Goal: Task Accomplishment & Management: Complete application form

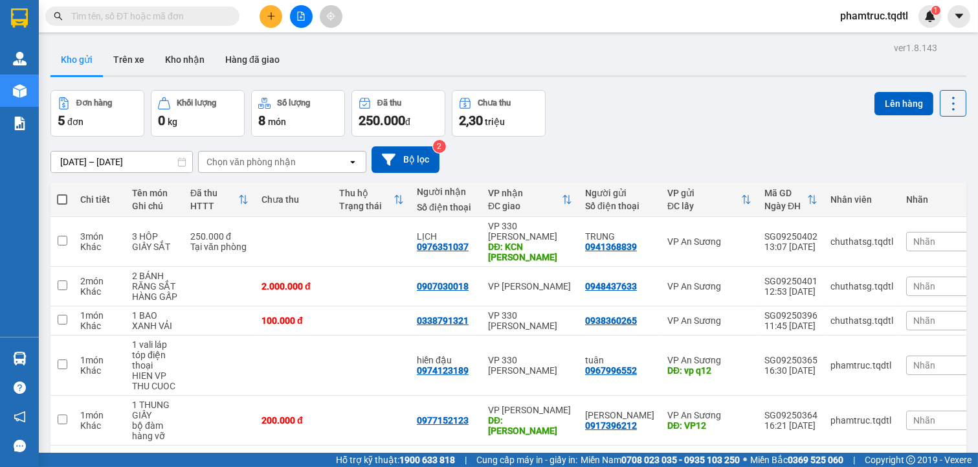
click at [274, 28] on div "Kết quả [PERSON_NAME] ( 0 ) Bộ lọc No Data phamtruc.tqdtl 1" at bounding box center [489, 16] width 978 height 32
click at [276, 14] on button at bounding box center [271, 16] width 23 height 23
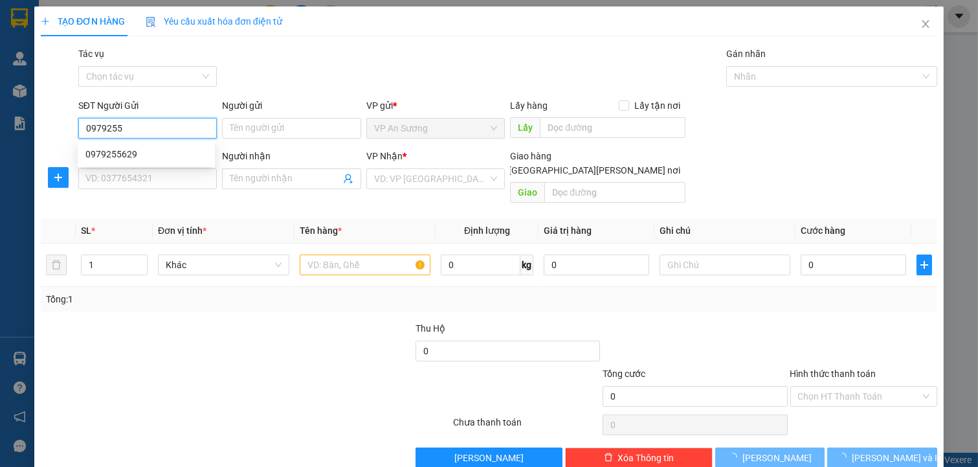
click at [163, 144] on div "0979255629" at bounding box center [146, 154] width 137 height 21
type input "0979255629"
type input "q12"
type input "0326205722"
type input "100.000"
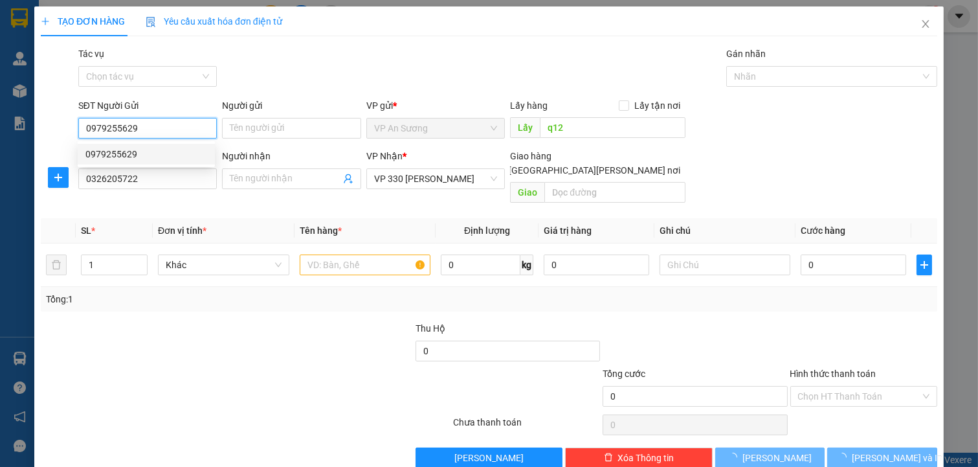
type input "100.000"
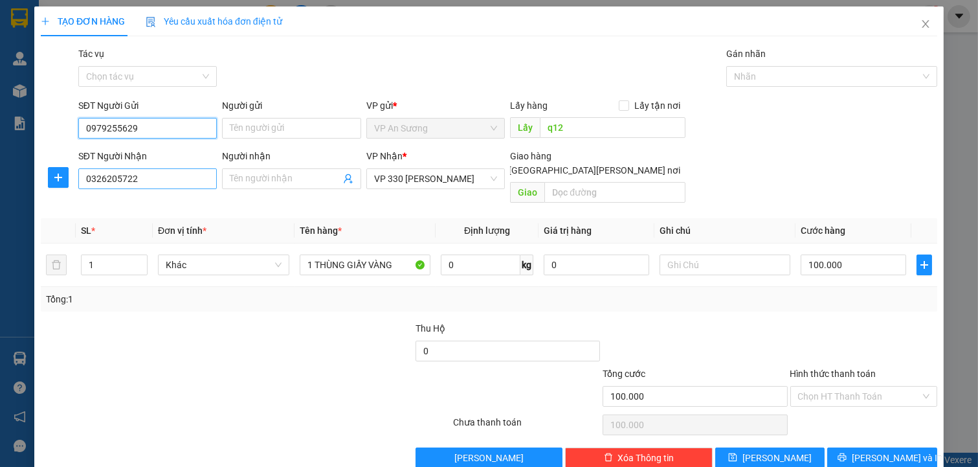
type input "0979255629"
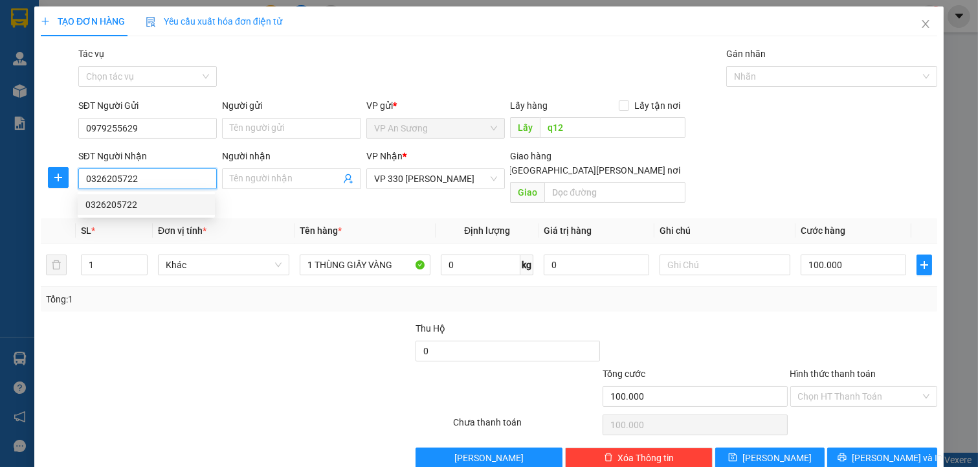
drag, startPoint x: 137, startPoint y: 183, endPoint x: 60, endPoint y: 194, distance: 78.5
click at [65, 194] on div "SĐT Người [PERSON_NAME] 0326205722 Người [PERSON_NAME] Tên người [PERSON_NAME] …" at bounding box center [489, 179] width 899 height 60
click at [137, 205] on div "0399855662" at bounding box center [146, 205] width 122 height 14
type input "0399855662"
type input "200.000"
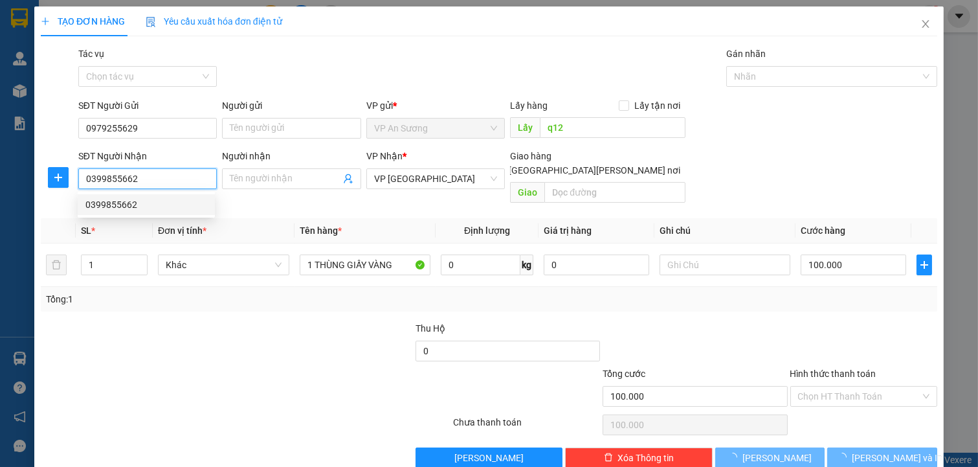
type input "200.000"
click at [193, 210] on div "0399839225" at bounding box center [146, 205] width 122 height 14
type input "0399839225"
type input "[PERSON_NAME]"
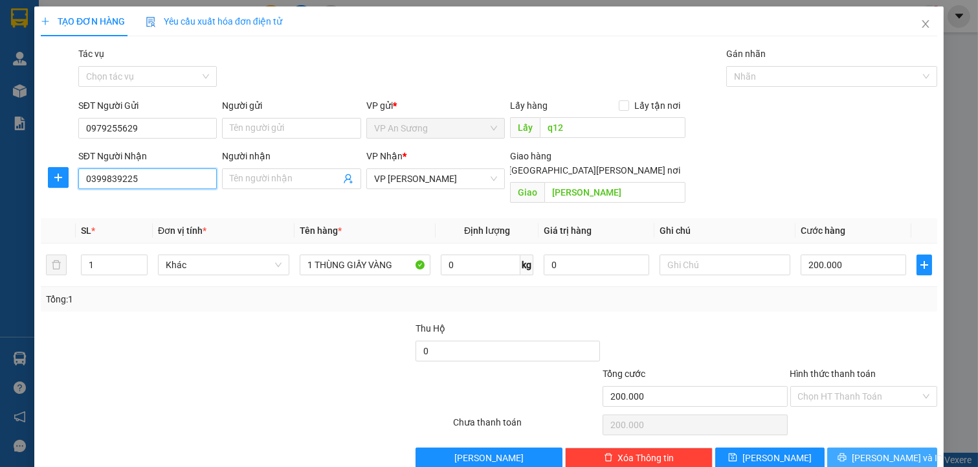
type input "0399839225"
click at [862, 451] on span "[PERSON_NAME] và In" at bounding box center [897, 458] width 91 height 14
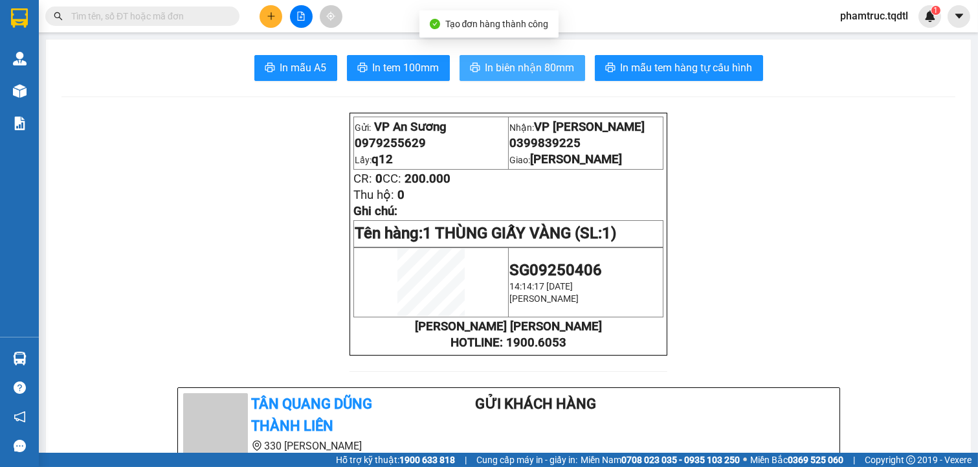
click at [530, 67] on span "In biên nhận 80mm" at bounding box center [530, 68] width 89 height 16
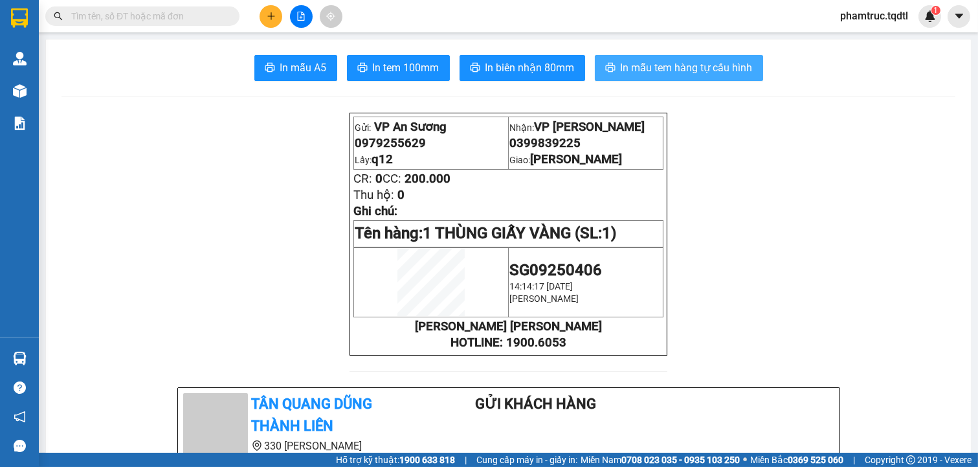
click at [700, 69] on span "In mẫu tem hàng tự cấu hình" at bounding box center [687, 68] width 132 height 16
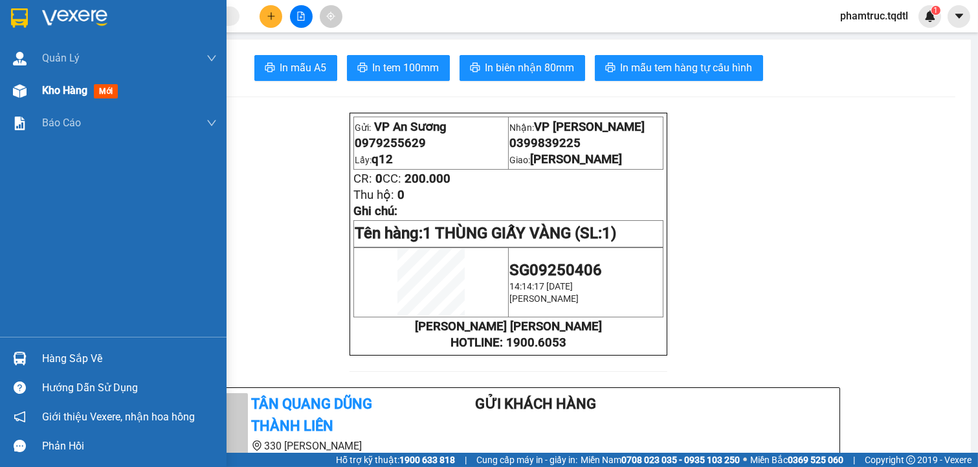
click at [36, 97] on div "Kho hàng mới" at bounding box center [113, 90] width 227 height 32
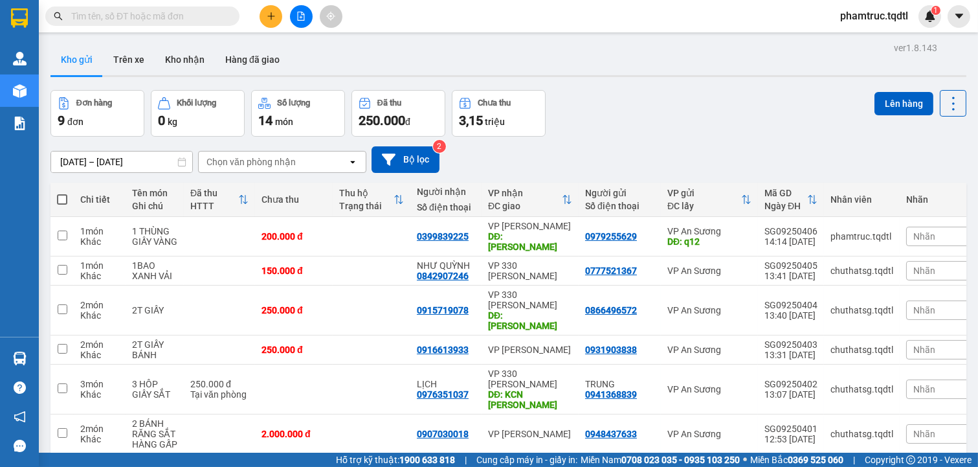
click at [290, 16] on button at bounding box center [301, 16] width 23 height 23
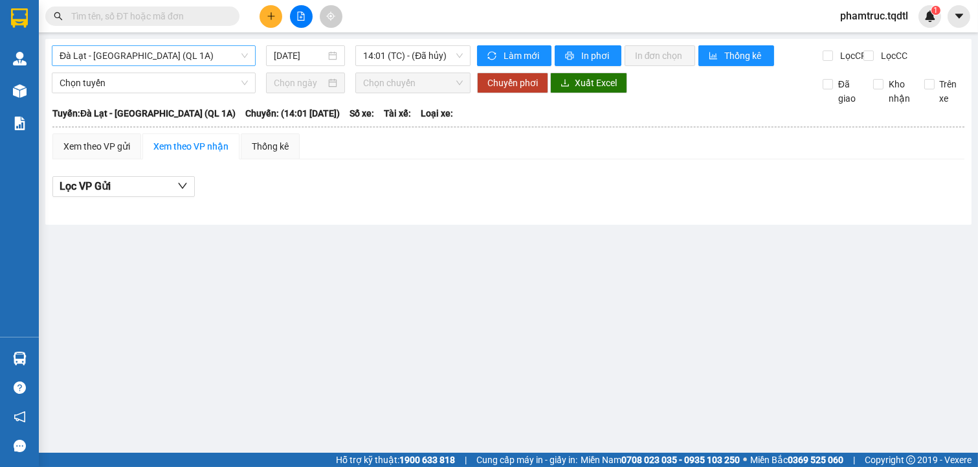
click at [183, 58] on span "Đà Lạt - [GEOGRAPHIC_DATA] (QL 1A)" at bounding box center [154, 55] width 188 height 19
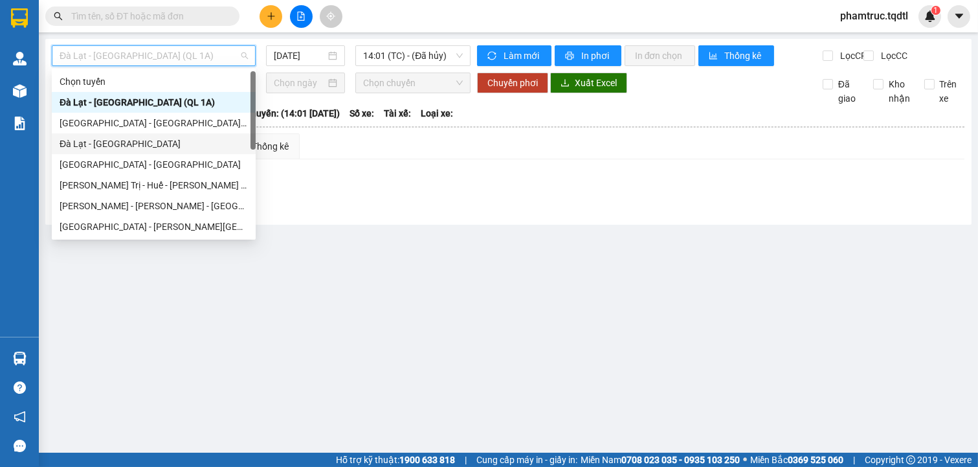
click at [153, 146] on div "Đà Lạt - [GEOGRAPHIC_DATA]" at bounding box center [154, 144] width 188 height 14
type input "[DATE]"
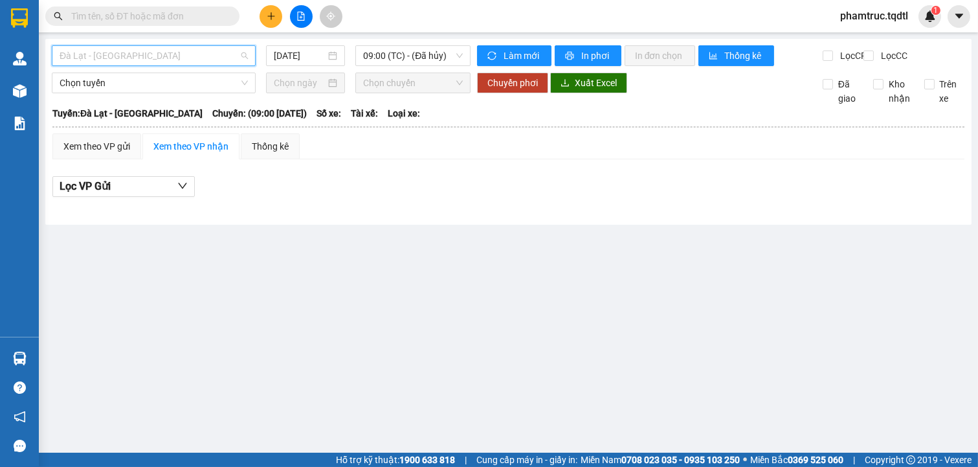
drag, startPoint x: 212, startPoint y: 49, endPoint x: 209, endPoint y: 58, distance: 10.2
click at [209, 58] on span "Đà Lạt - [GEOGRAPHIC_DATA]" at bounding box center [154, 55] width 188 height 19
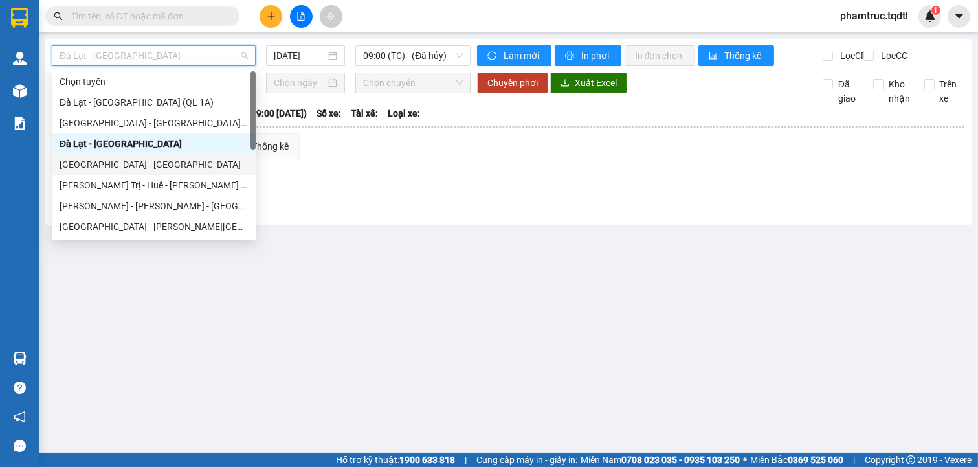
click at [125, 159] on div "[GEOGRAPHIC_DATA] - [GEOGRAPHIC_DATA]" at bounding box center [154, 164] width 188 height 14
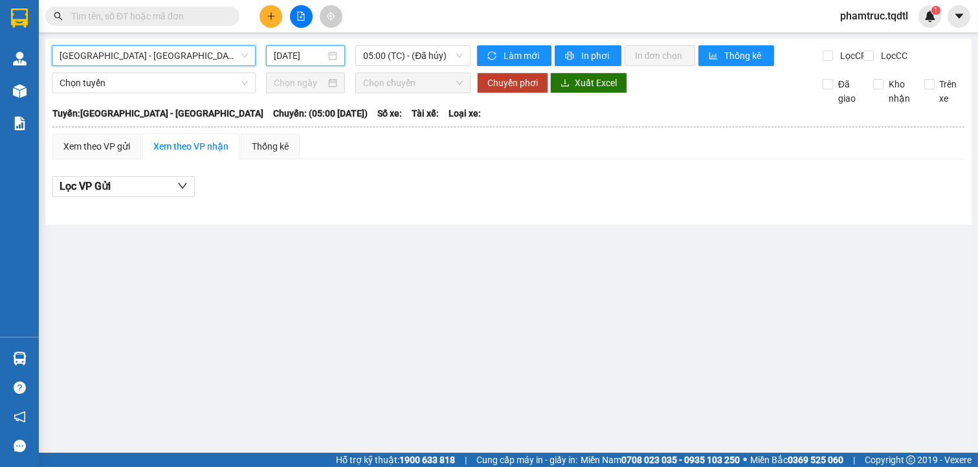
click at [300, 59] on input "[DATE]" at bounding box center [300, 56] width 52 height 14
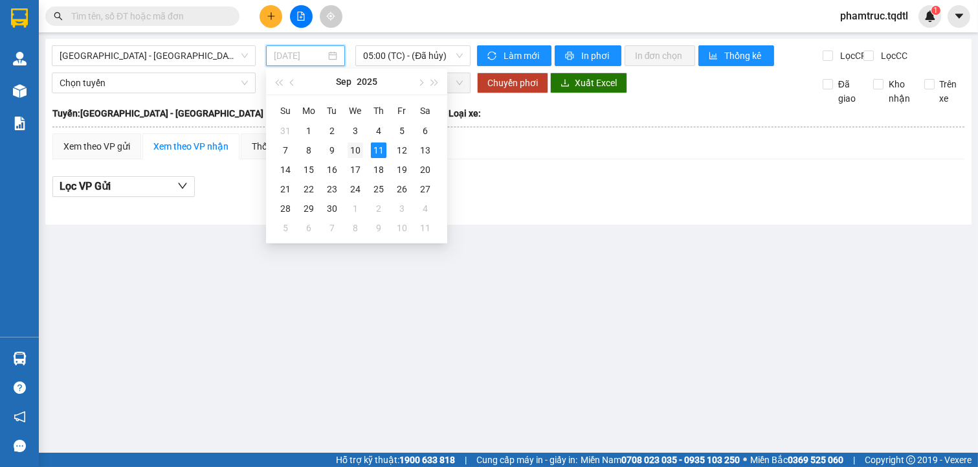
click at [357, 148] on div "10" at bounding box center [356, 150] width 16 height 16
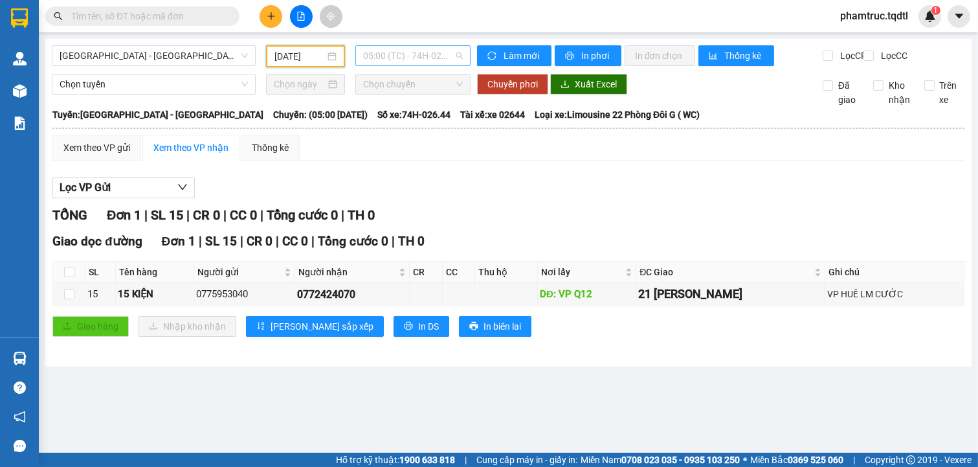
click at [398, 61] on span "05:00 (TC) - 74H-026.44" at bounding box center [412, 55] width 99 height 19
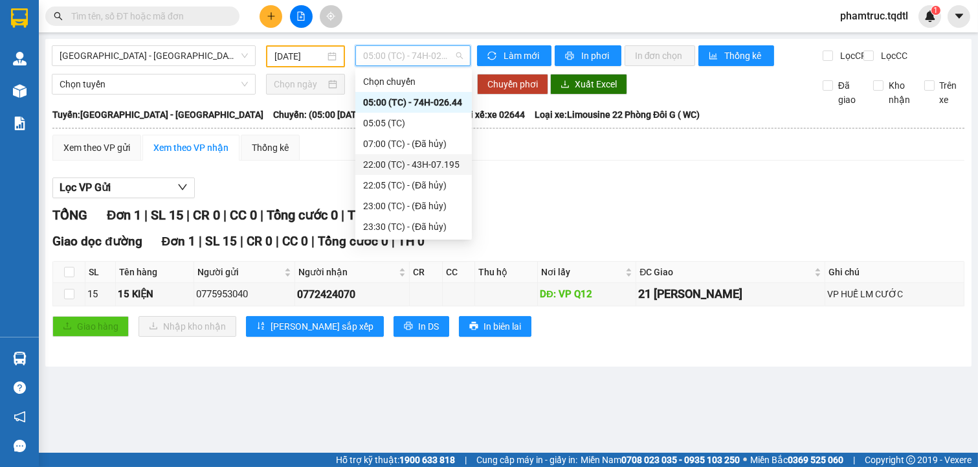
click at [413, 166] on div "22:00 (TC) - 43H-07.195" at bounding box center [413, 164] width 101 height 14
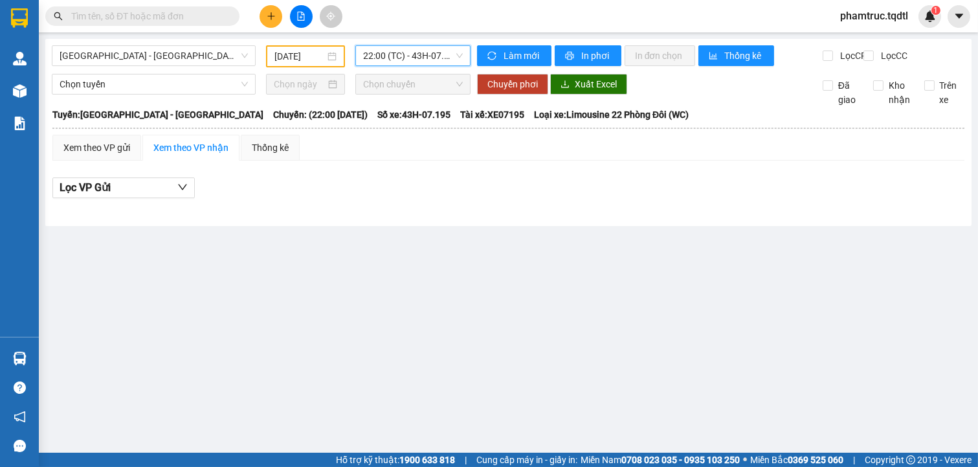
click at [287, 212] on div at bounding box center [508, 208] width 912 height 7
drag, startPoint x: 317, startPoint y: 312, endPoint x: 322, endPoint y: 279, distance: 33.3
click at [317, 308] on main "[GEOGRAPHIC_DATA] - [GEOGRAPHIC_DATA] [DATE] 22:00 (TC) - 43H-07.195 [PERSON_NA…" at bounding box center [489, 226] width 978 height 453
click at [426, 61] on span "22:00 (TC) - 43H-07.195" at bounding box center [412, 55] width 99 height 19
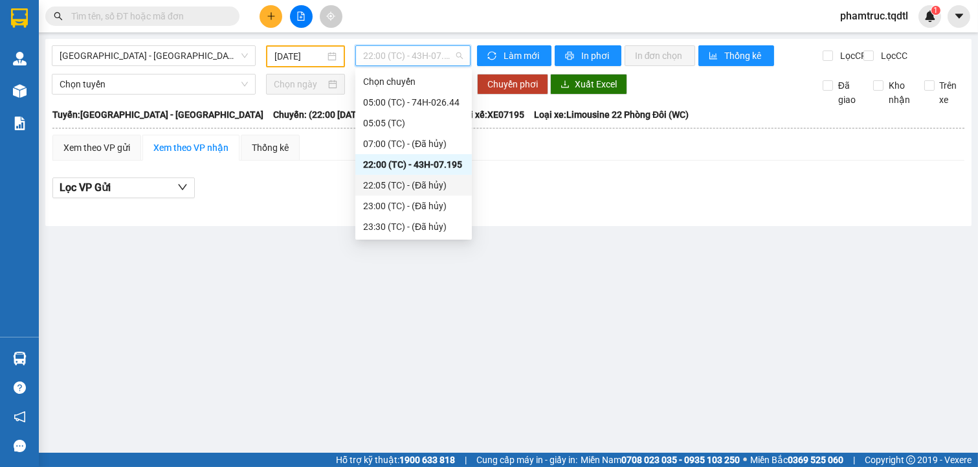
scroll to position [62, 0]
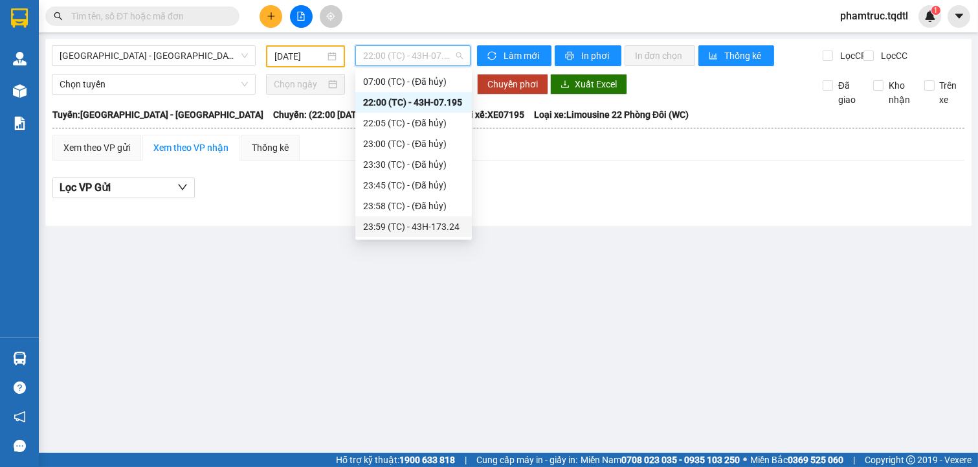
click at [424, 220] on div "23:59 (TC) - 43H-173.24" at bounding box center [413, 227] width 101 height 14
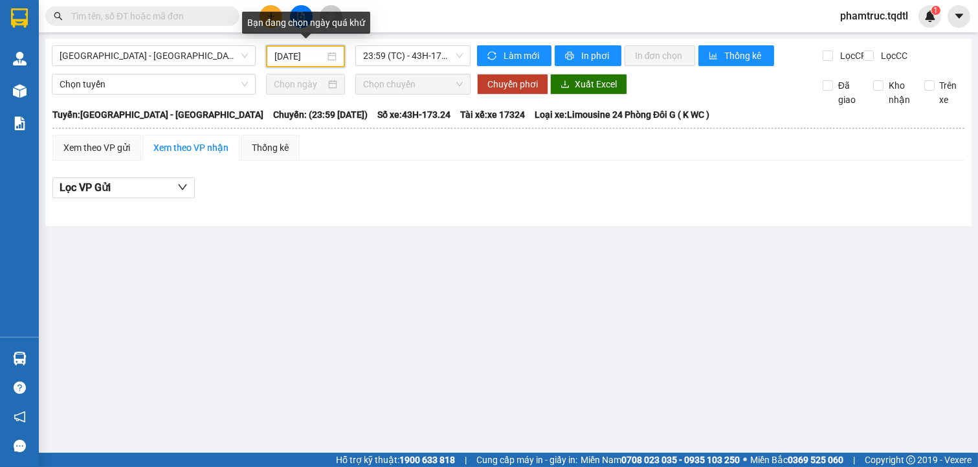
click at [324, 57] on input "[DATE]" at bounding box center [300, 56] width 51 height 14
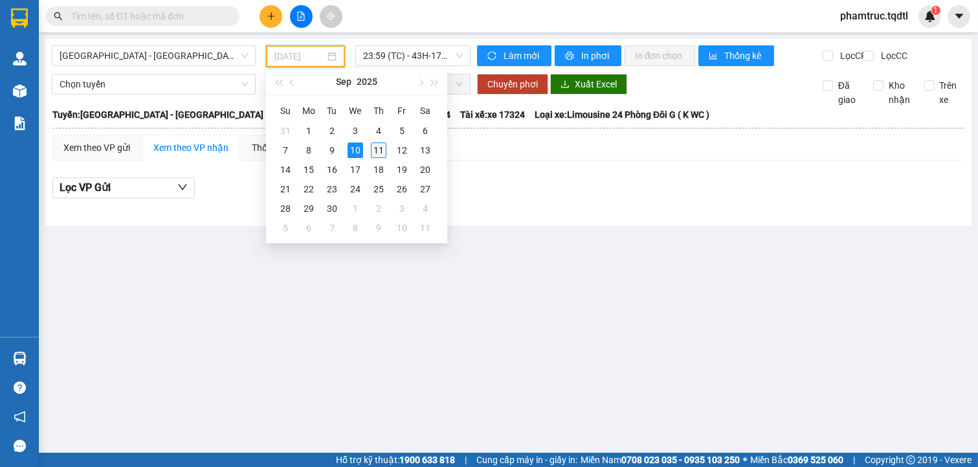
click at [379, 144] on div "11" at bounding box center [379, 150] width 16 height 16
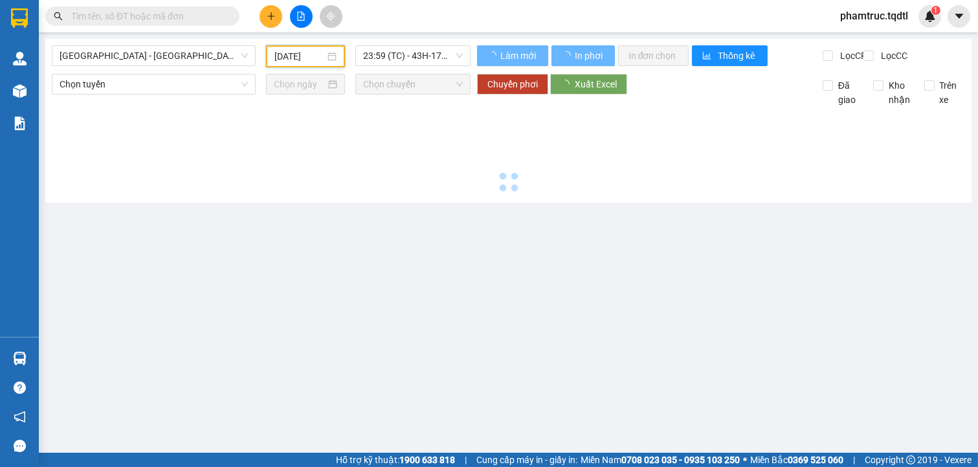
type input "[DATE]"
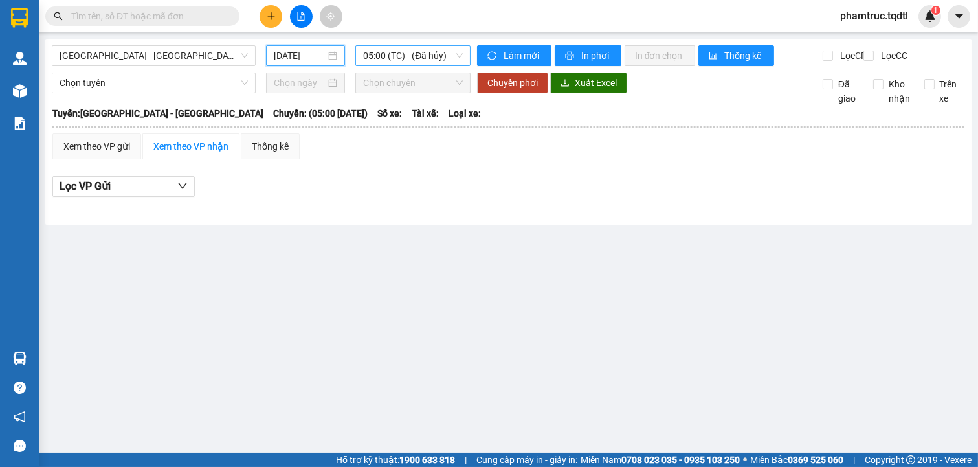
click at [414, 56] on span "05:00 (TC) - (Đã hủy)" at bounding box center [412, 55] width 99 height 19
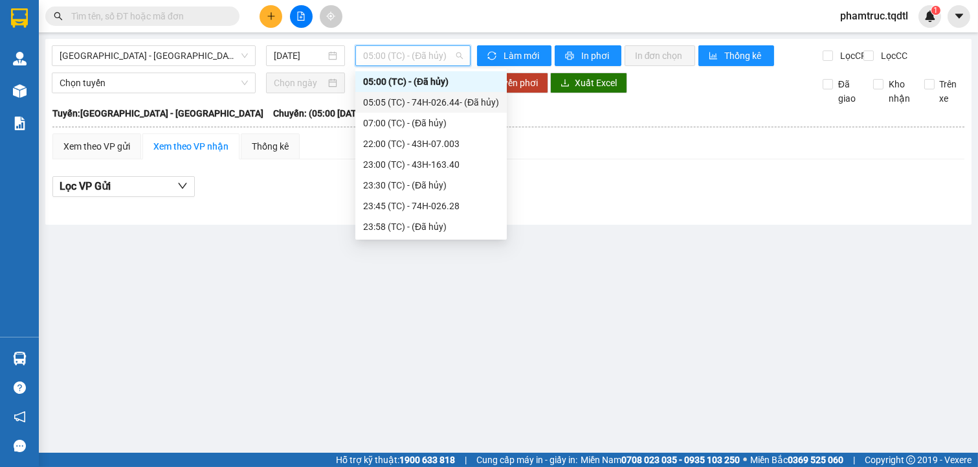
click at [416, 98] on div "05:05 (TC) - 74H-026.44 - (Đã [PERSON_NAME])" at bounding box center [431, 102] width 136 height 14
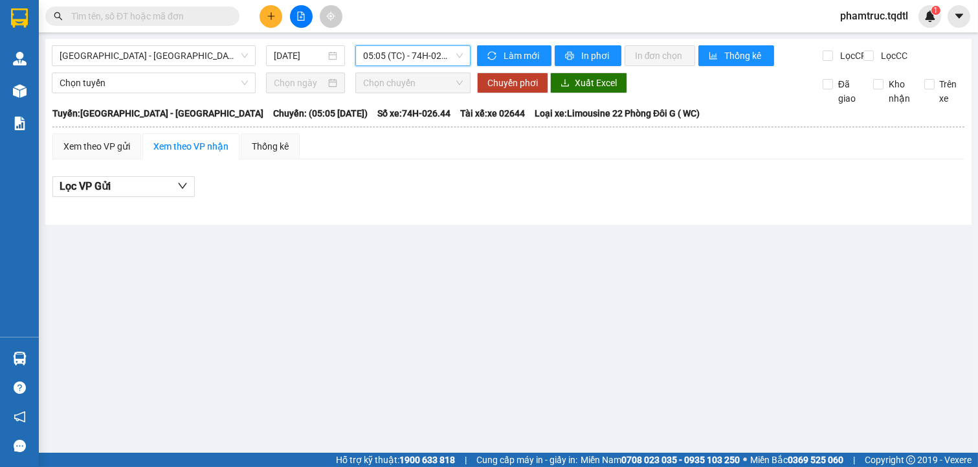
click at [414, 65] on span "05:05 (TC) - 74H-026.44 - (Đã [PERSON_NAME])" at bounding box center [412, 55] width 99 height 19
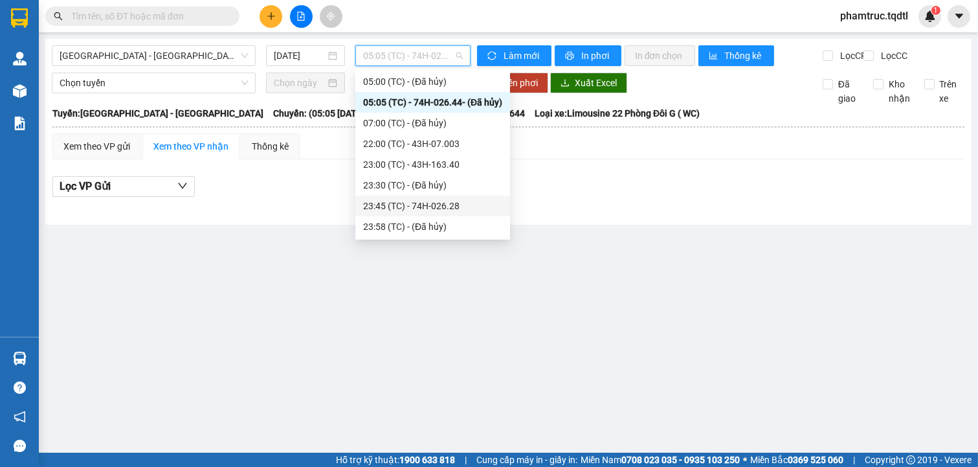
click at [444, 206] on div "23:45 (TC) - 74H-026.28" at bounding box center [432, 206] width 139 height 14
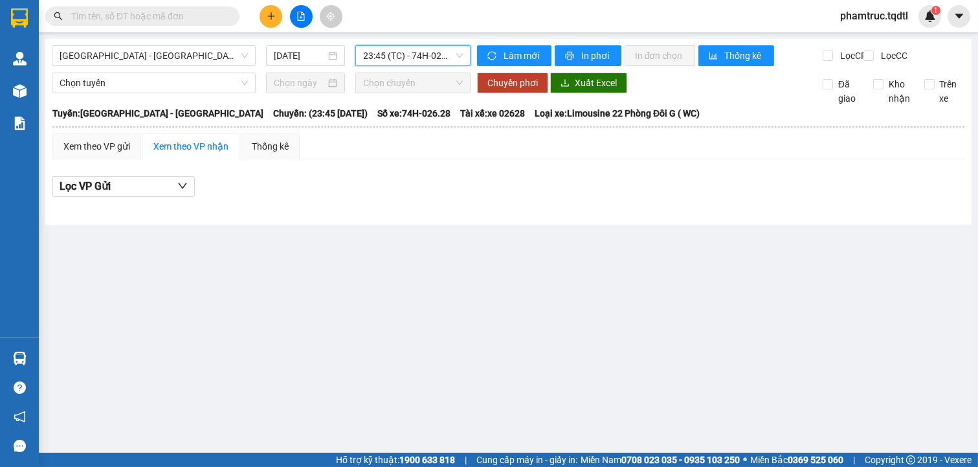
click at [387, 54] on span "23:45 (TC) - 74H-026.28" at bounding box center [412, 55] width 99 height 19
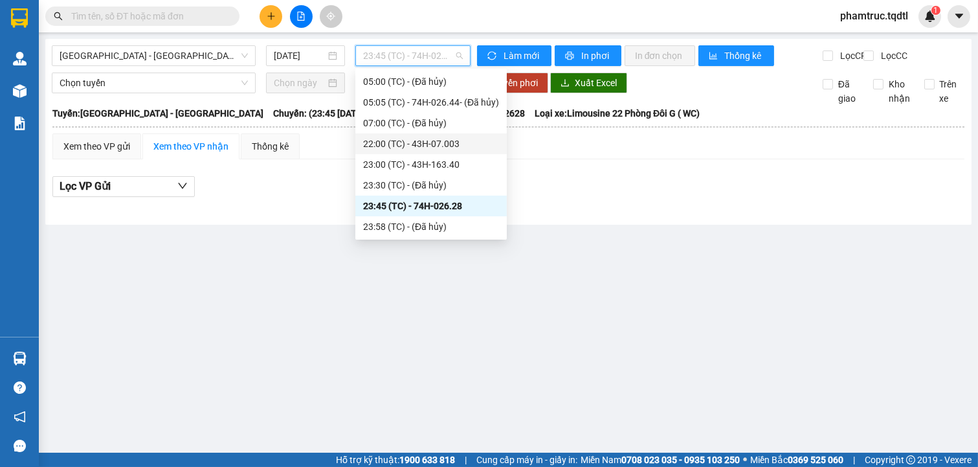
click at [431, 133] on div "22:00 (TC) - 43H-07.003" at bounding box center [432, 143] width 152 height 21
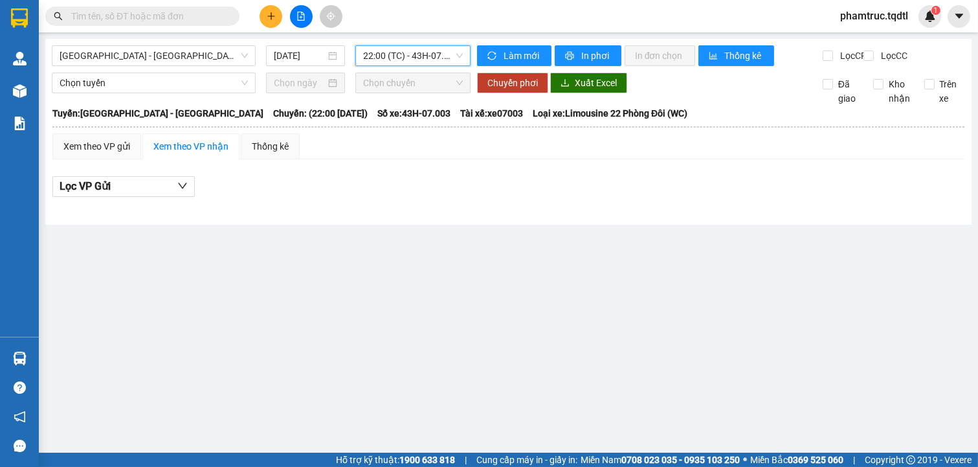
click at [428, 49] on span "22:00 (TC) - 43H-07.003" at bounding box center [412, 55] width 99 height 19
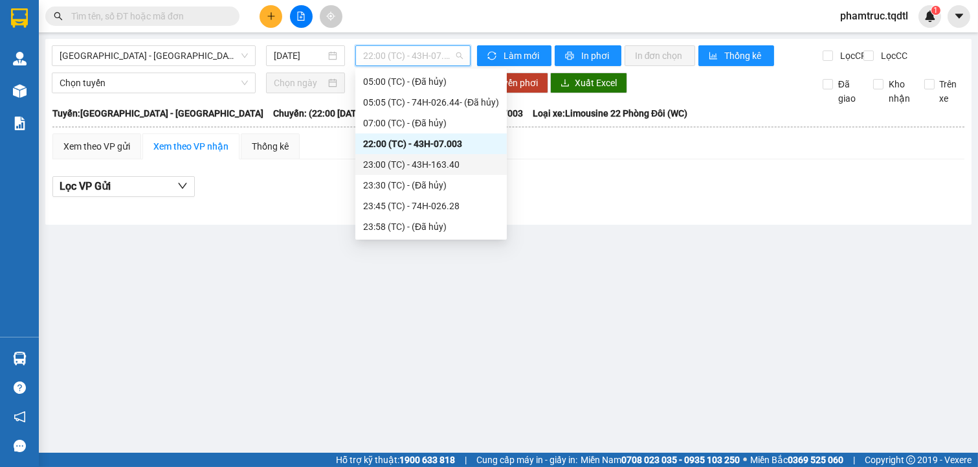
click at [470, 157] on div "23:00 (TC) - 43H-163.40" at bounding box center [432, 164] width 152 height 21
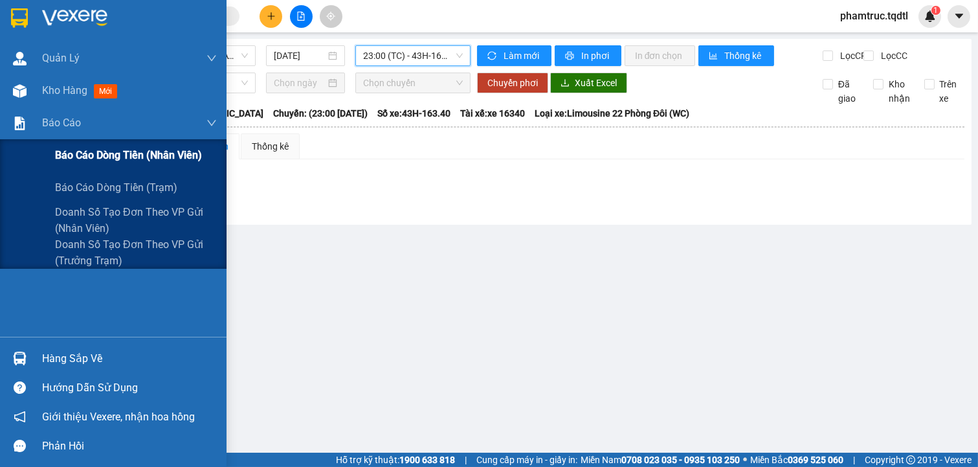
click at [71, 161] on span "Báo cáo dòng tiền (nhân viên)" at bounding box center [128, 155] width 147 height 16
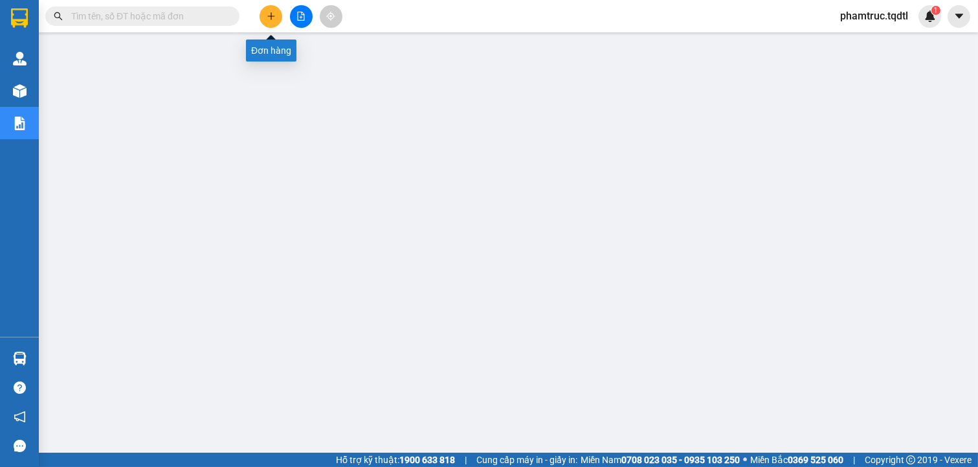
click at [267, 18] on icon "plus" at bounding box center [271, 16] width 9 height 9
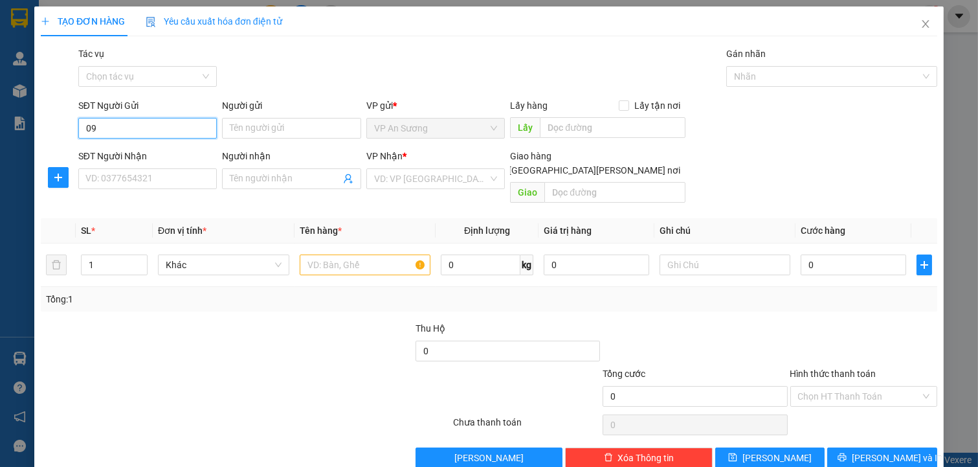
type input "0"
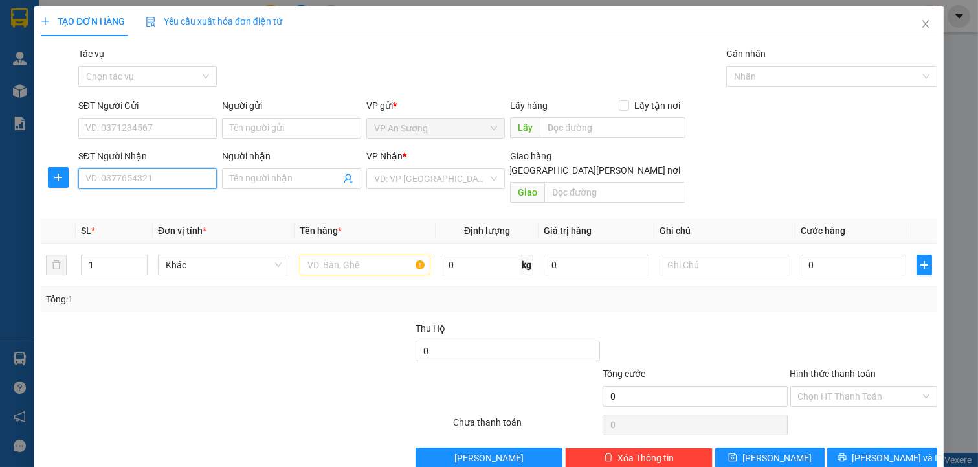
click at [154, 189] on input "SĐT Người Nhận" at bounding box center [147, 178] width 139 height 21
click at [153, 212] on div "0938092939 - thành cf" at bounding box center [146, 204] width 137 height 21
type input "0938092939"
type input "thành cf"
type input "0938092939"
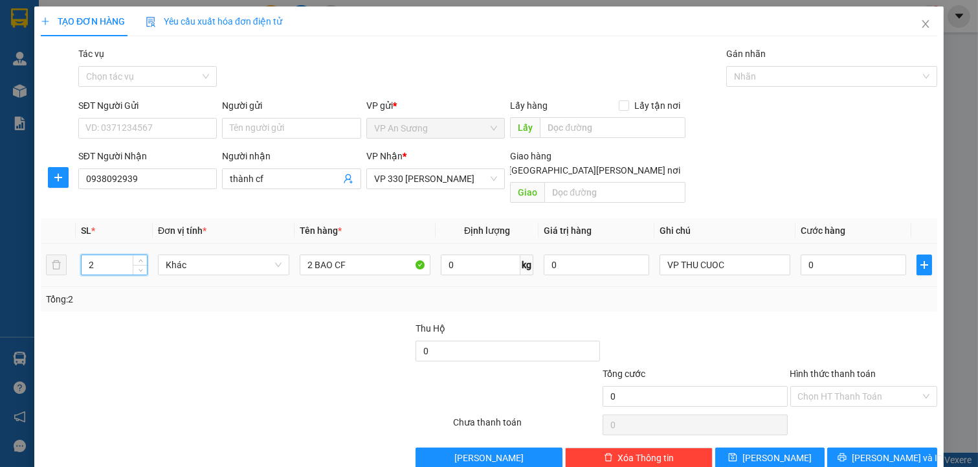
click at [106, 255] on input "2" at bounding box center [114, 264] width 65 height 19
click at [137, 254] on div "2" at bounding box center [114, 264] width 67 height 21
click at [139, 255] on span "Increase Value" at bounding box center [140, 261] width 14 height 12
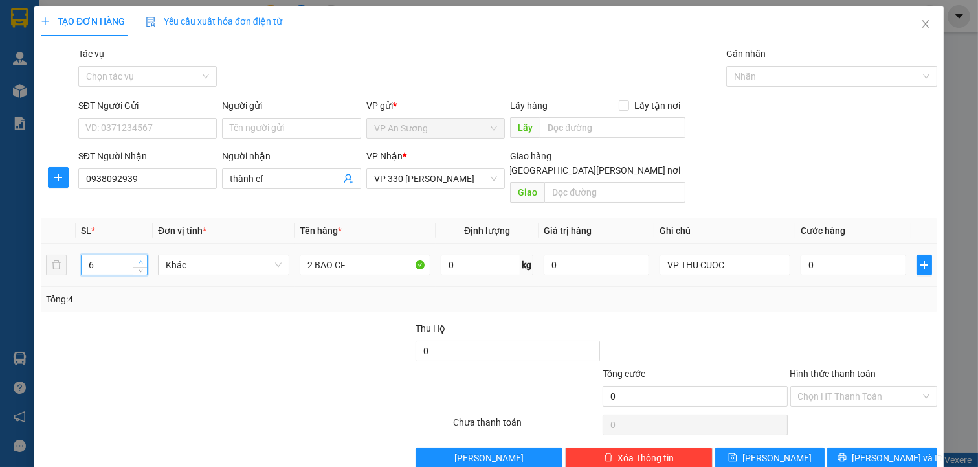
click at [139, 255] on span "Increase Value" at bounding box center [140, 261] width 14 height 12
type input "8"
click at [139, 255] on span "Increase Value" at bounding box center [140, 261] width 14 height 12
click at [306, 254] on input "2 BAO CF" at bounding box center [365, 264] width 131 height 21
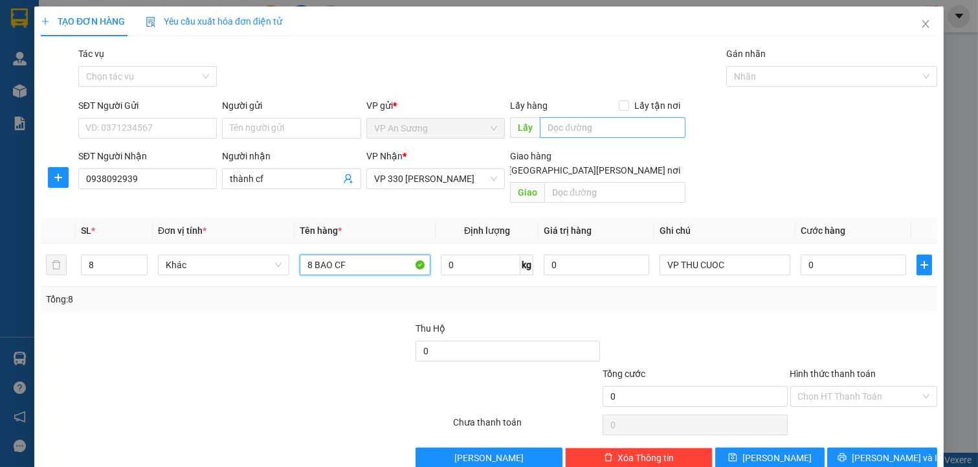
type input "8 BAO CF"
drag, startPoint x: 586, startPoint y: 125, endPoint x: 469, endPoint y: 94, distance: 120.6
click at [586, 127] on input "text" at bounding box center [612, 127] width 145 height 21
type input "q12"
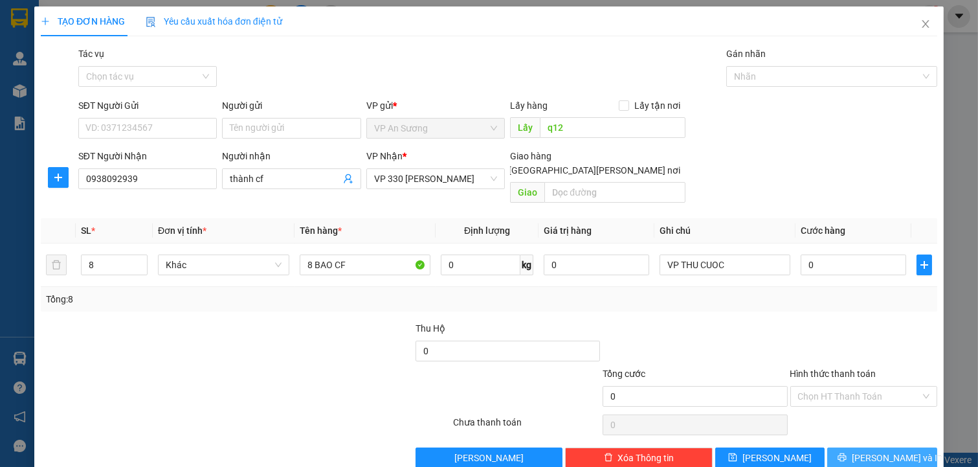
drag, startPoint x: 876, startPoint y: 457, endPoint x: 877, endPoint y: 447, distance: 9.1
click at [877, 448] on div "TẠO ĐƠN HÀNG Yêu cầu xuất [PERSON_NAME] điện tử Transit Pickup Surcharge Ids Tr…" at bounding box center [489, 241] width 910 height 471
click at [877, 451] on span "[PERSON_NAME] và In" at bounding box center [897, 458] width 91 height 14
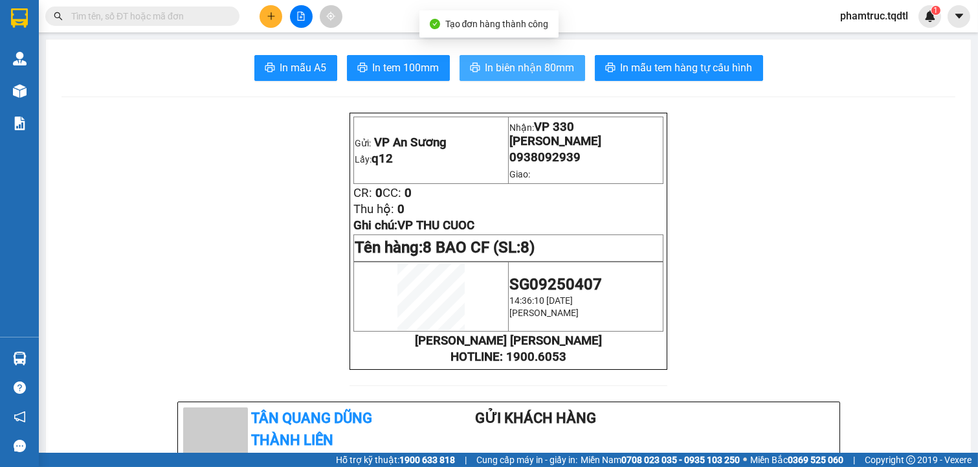
click at [510, 74] on span "In biên nhận 80mm" at bounding box center [530, 68] width 89 height 16
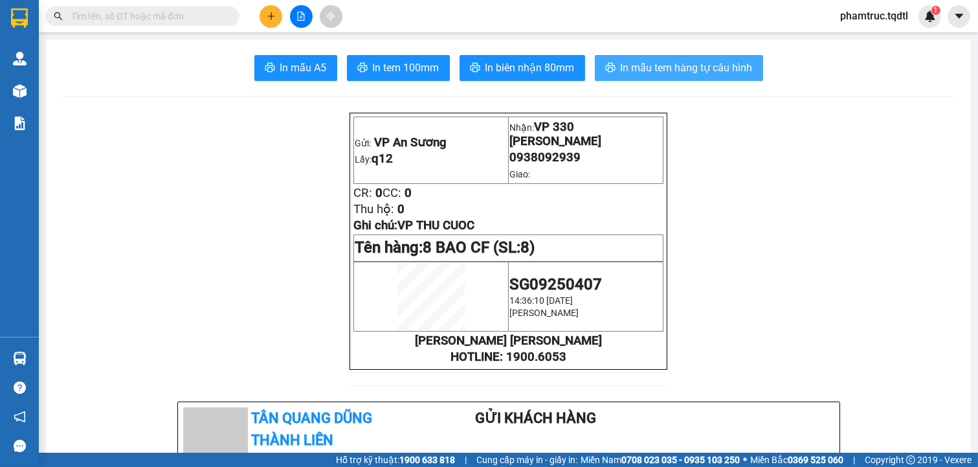
click at [721, 61] on span "In mẫu tem hàng tự cấu hình" at bounding box center [687, 68] width 132 height 16
